Goal: Task Accomplishment & Management: Manage account settings

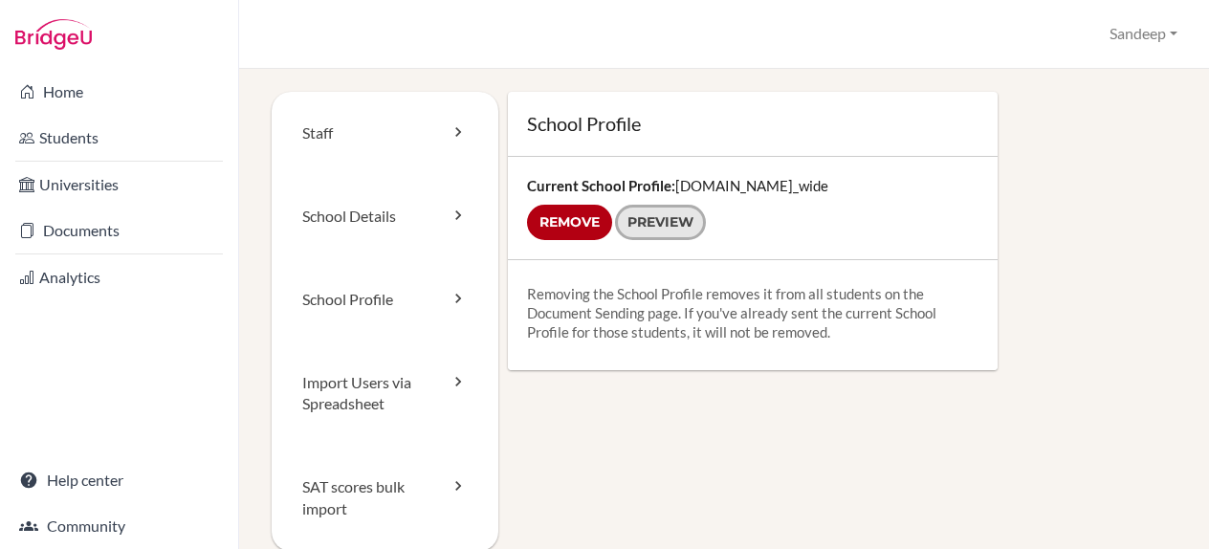
click at [641, 222] on link "Preview" at bounding box center [660, 222] width 91 height 35
click at [590, 216] on input "Remove" at bounding box center [569, 222] width 85 height 35
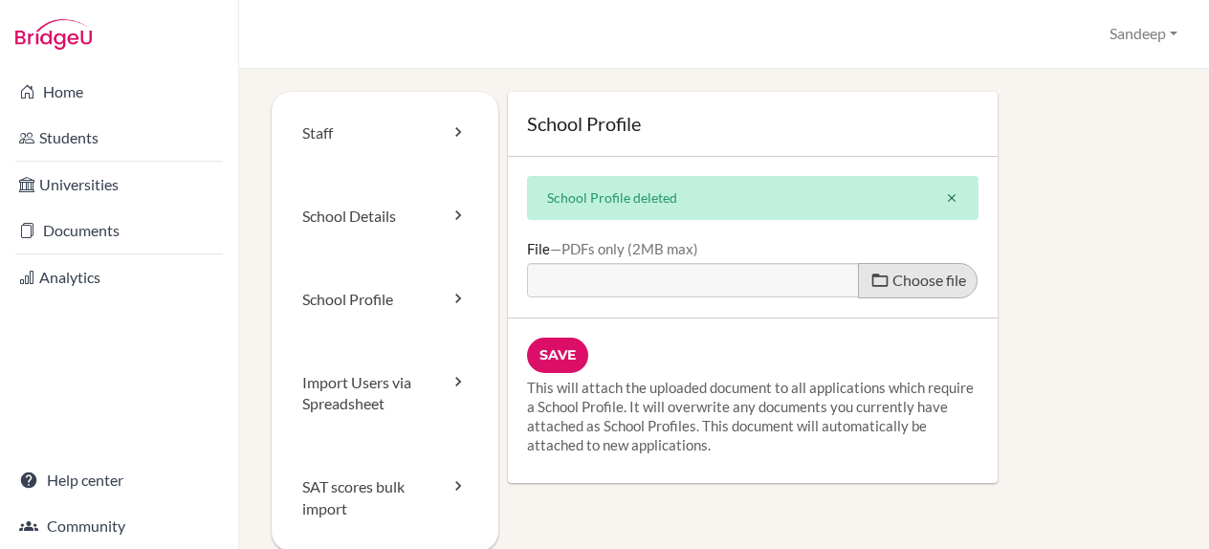
click at [898, 278] on span "Choose file" at bounding box center [929, 280] width 74 height 18
click at [820, 278] on input "Choose file" at bounding box center [673, 274] width 293 height 22
type input "C:\fakepath\School-Profile-2024_BridgeU.pdf"
type input "School-Profile-2024_BridgeU.pdf"
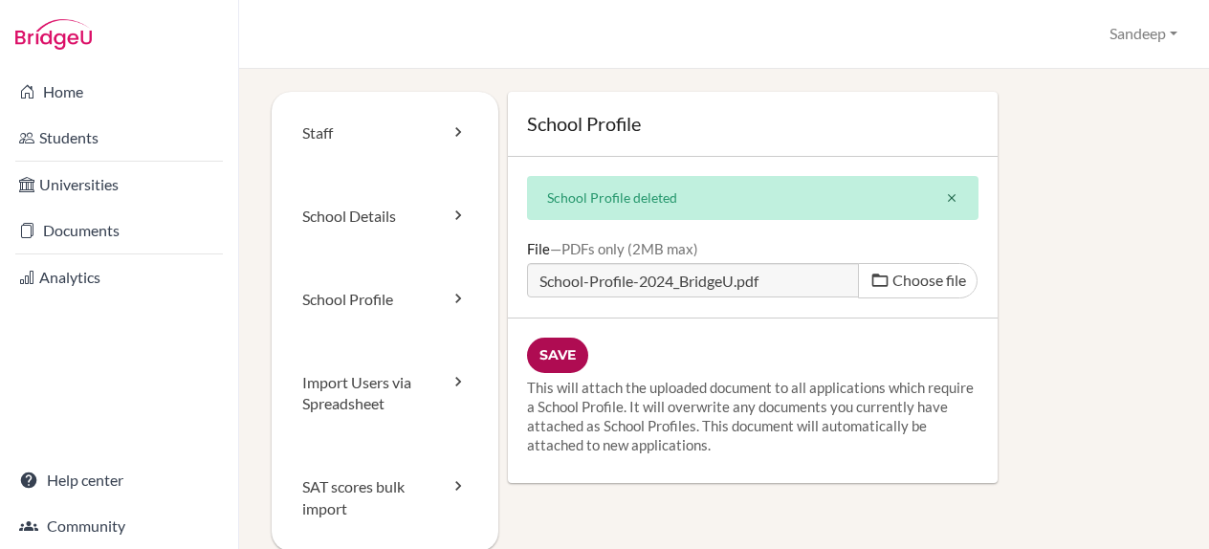
click at [558, 357] on input "Save" at bounding box center [557, 355] width 61 height 35
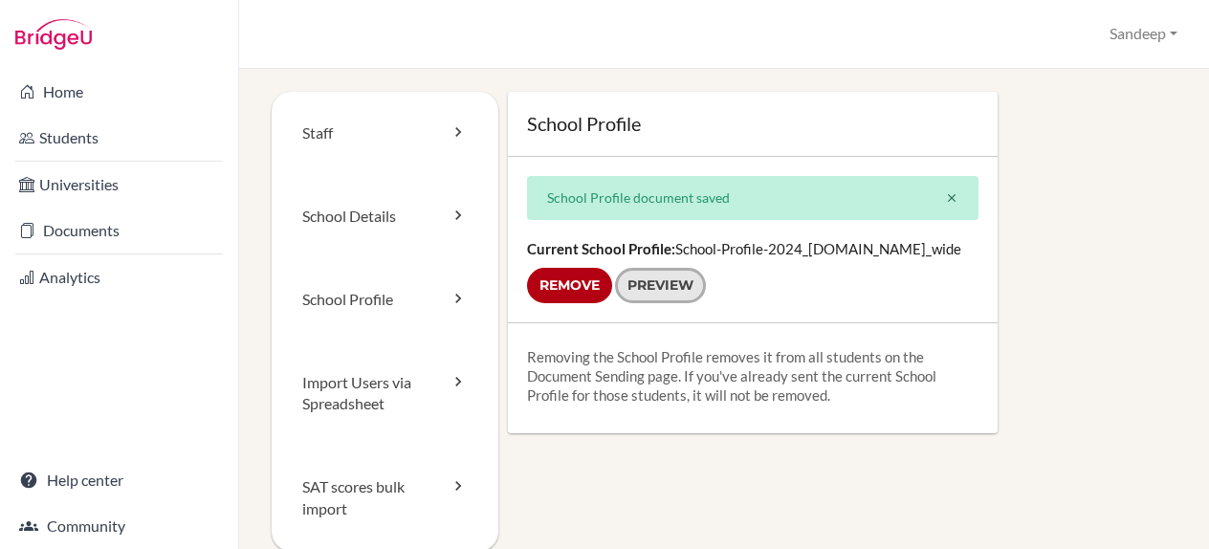
click at [652, 290] on link "Preview" at bounding box center [660, 285] width 91 height 35
